Goal: Task Accomplishment & Management: Manage account settings

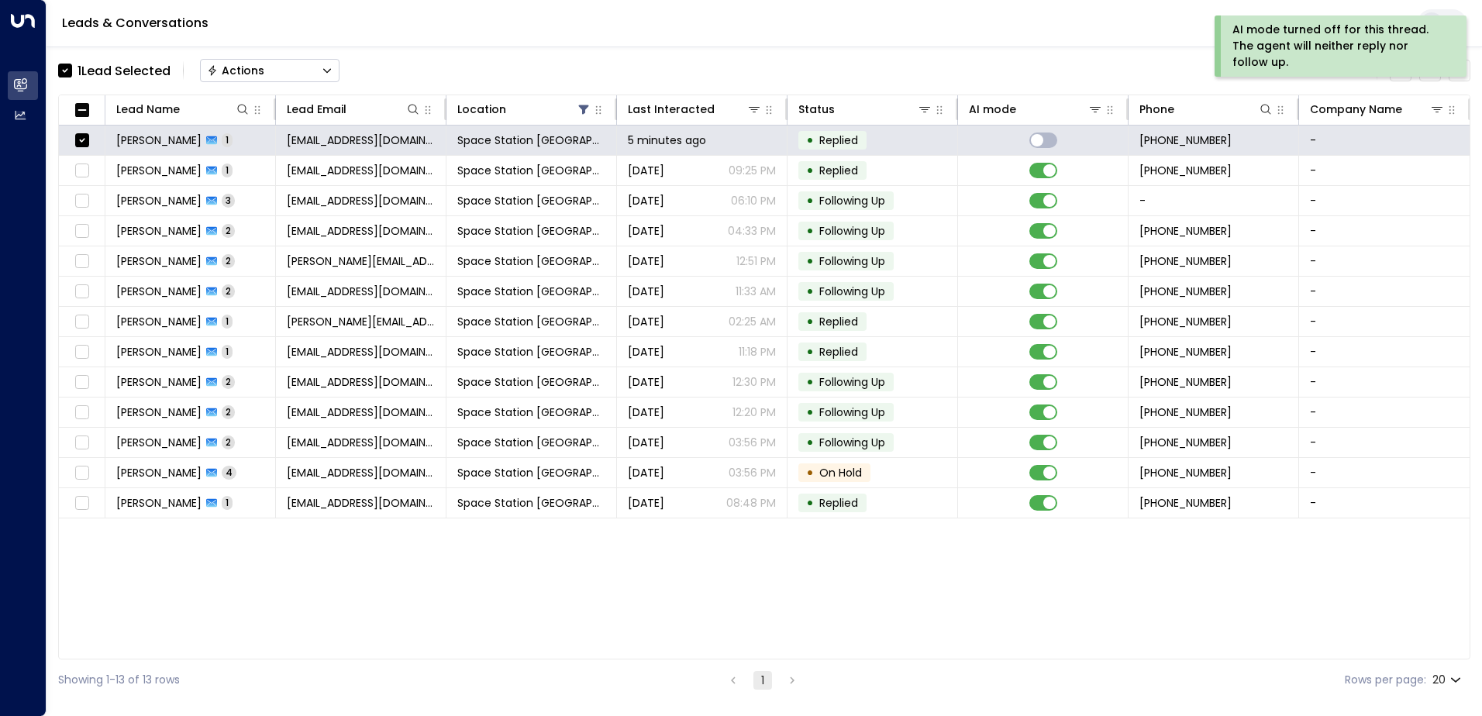
click at [327, 74] on icon "Button group with a nested menu" at bounding box center [327, 70] width 11 height 11
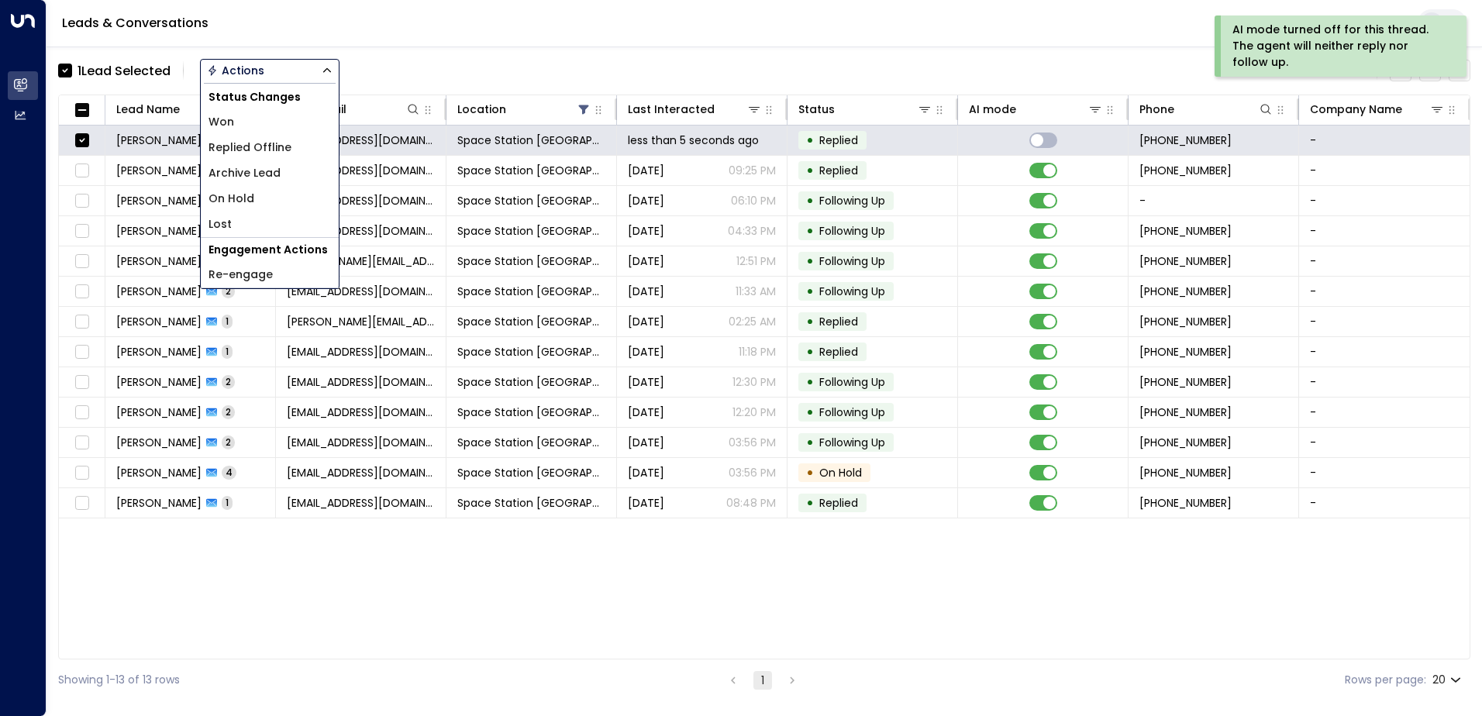
click at [271, 153] on span "Replied Offline" at bounding box center [249, 148] width 83 height 16
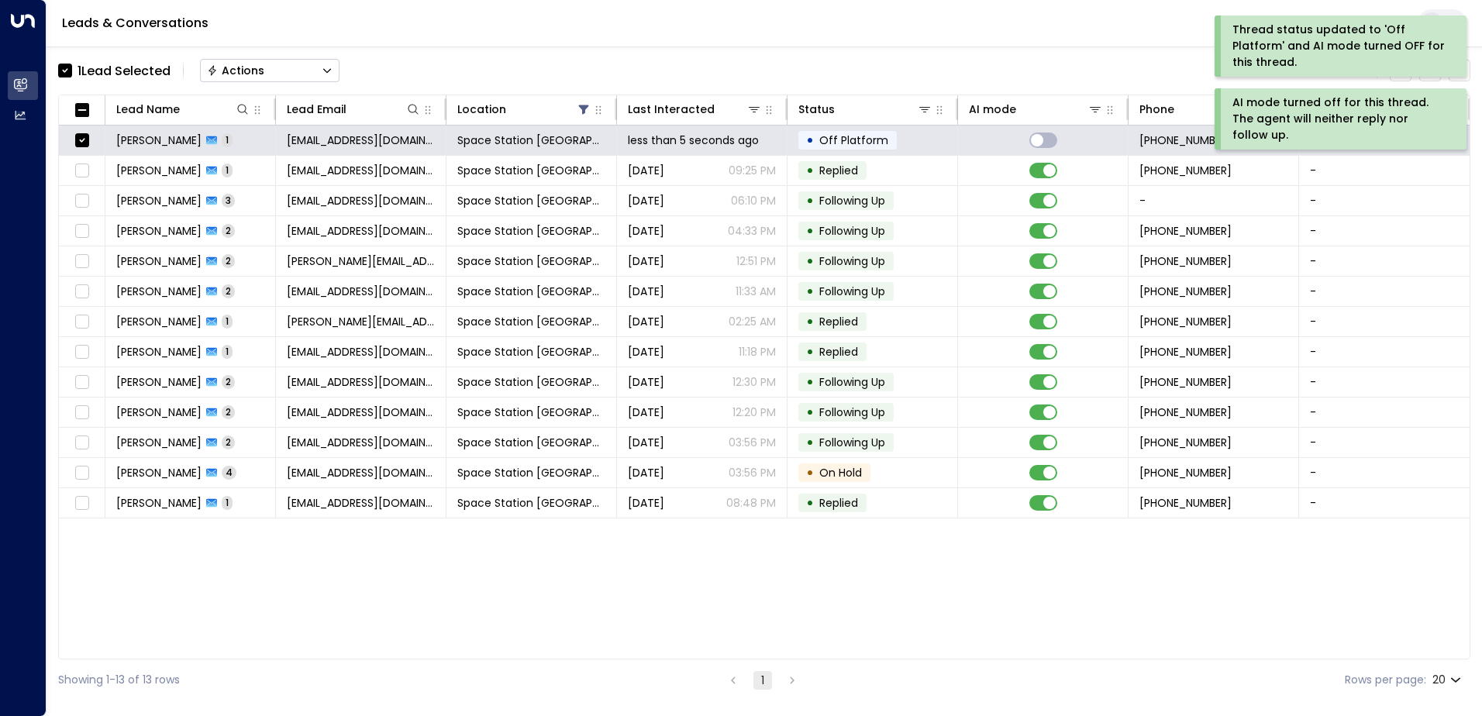
click at [275, 73] on button "Actions" at bounding box center [270, 70] width 140 height 23
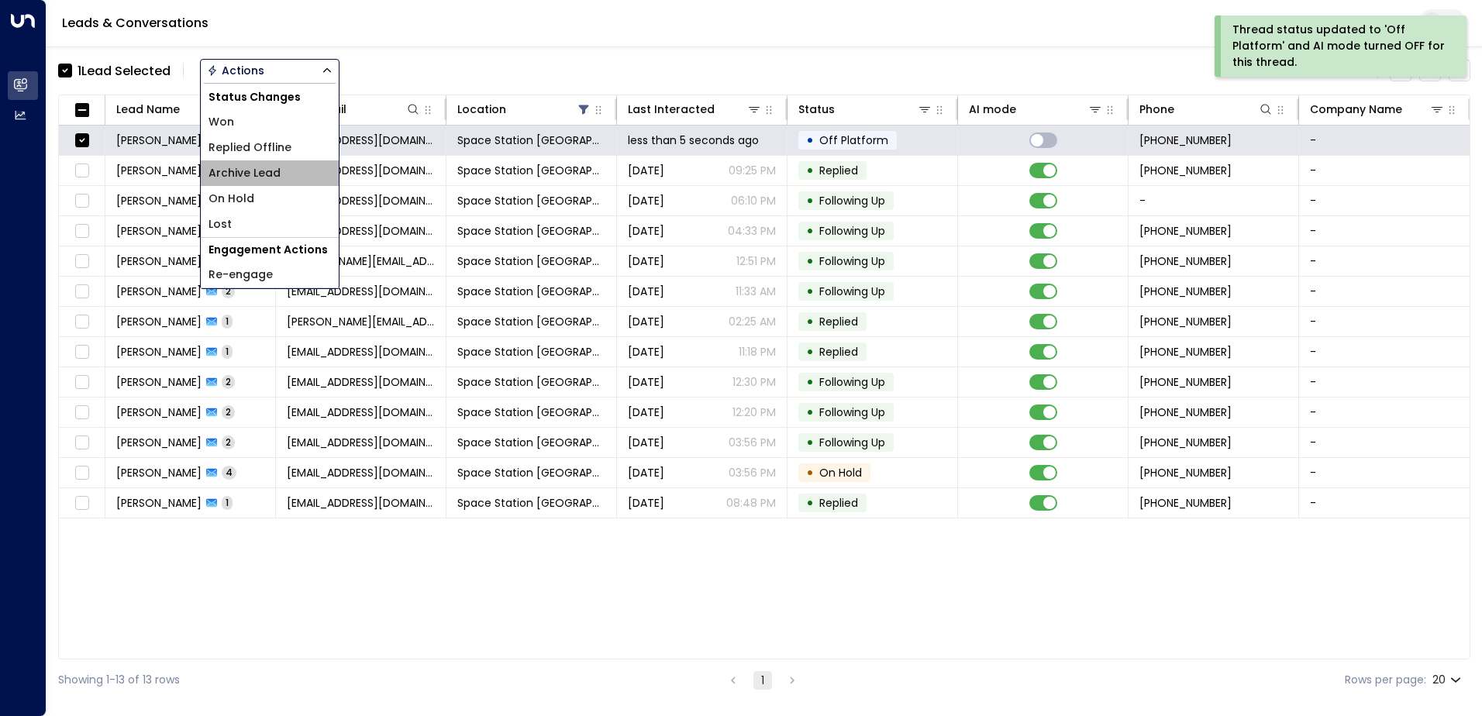
click at [284, 169] on li "Archive Lead" at bounding box center [270, 173] width 138 height 26
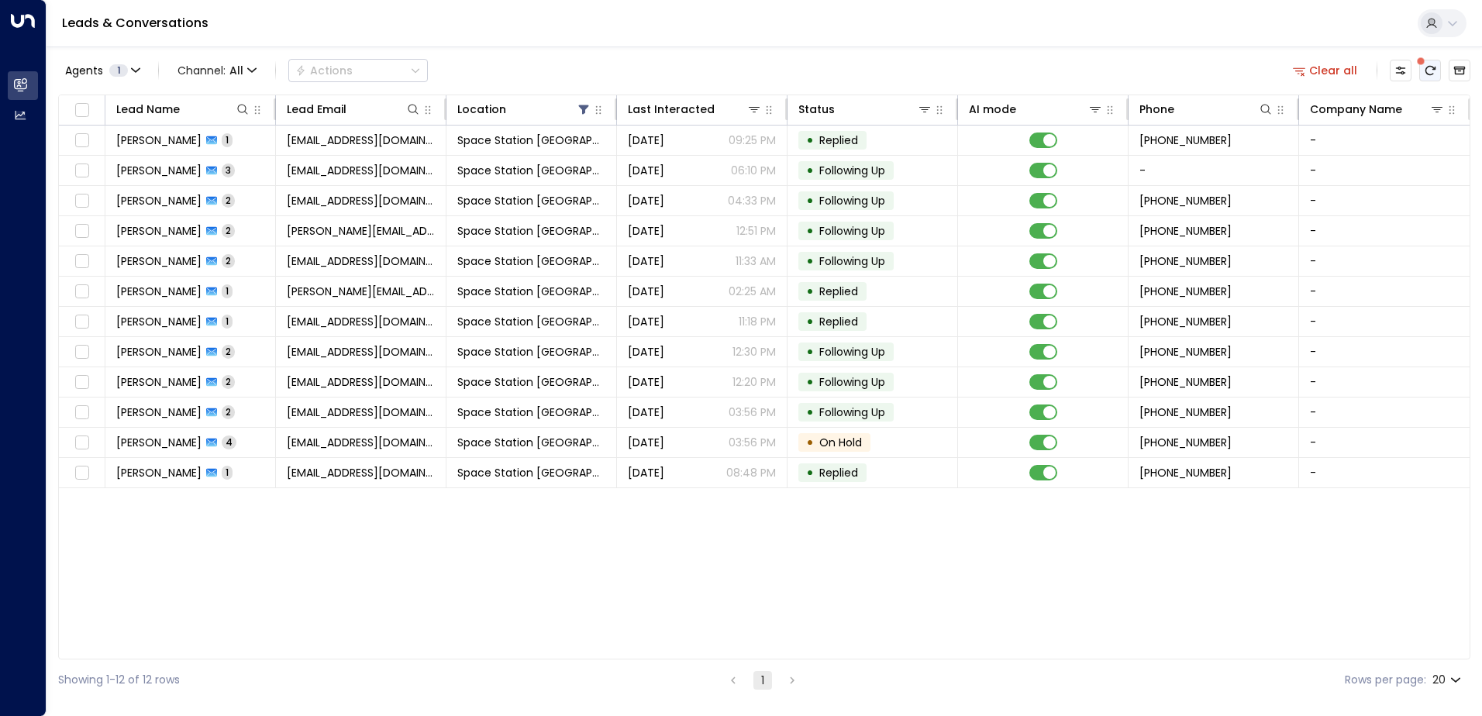
click at [1435, 71] on icon "There are new threads available. Refresh the grid to view the latest updates." at bounding box center [1430, 70] width 12 height 12
